Goal: Navigation & Orientation: Find specific page/section

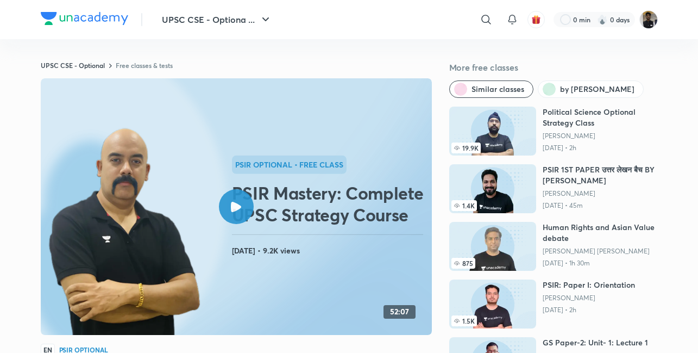
scroll to position [123, 0]
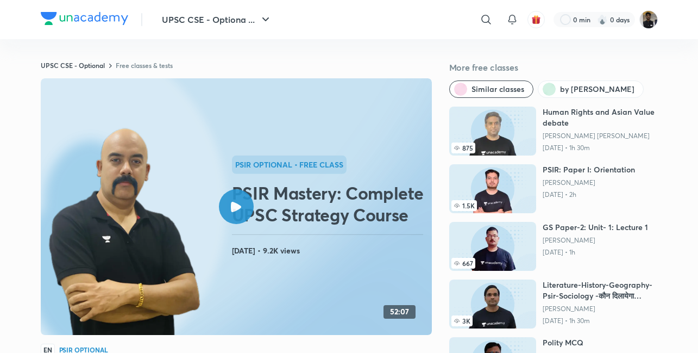
click at [58, 10] on div "UPSC CSE - Optiona ... ​ 0 min 0 days" at bounding box center [349, 19] width 617 height 39
click at [78, 21] on img at bounding box center [84, 18] width 87 height 13
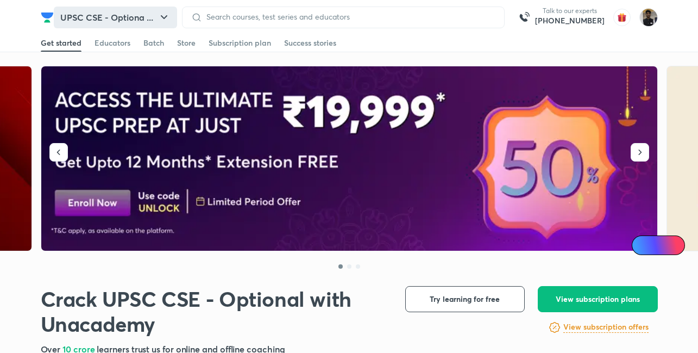
click at [148, 21] on button "UPSC CSE - Optiona ..." at bounding box center [115, 18] width 123 height 22
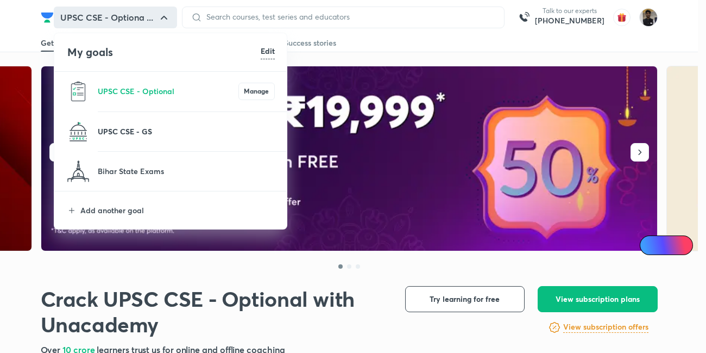
click at [131, 129] on p "UPSC CSE - GS" at bounding box center [186, 130] width 177 height 11
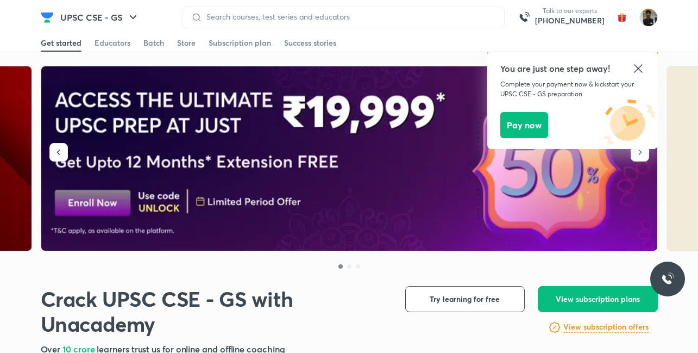
click at [638, 65] on icon at bounding box center [638, 68] width 13 height 13
